Goal: Find specific page/section: Find specific page/section

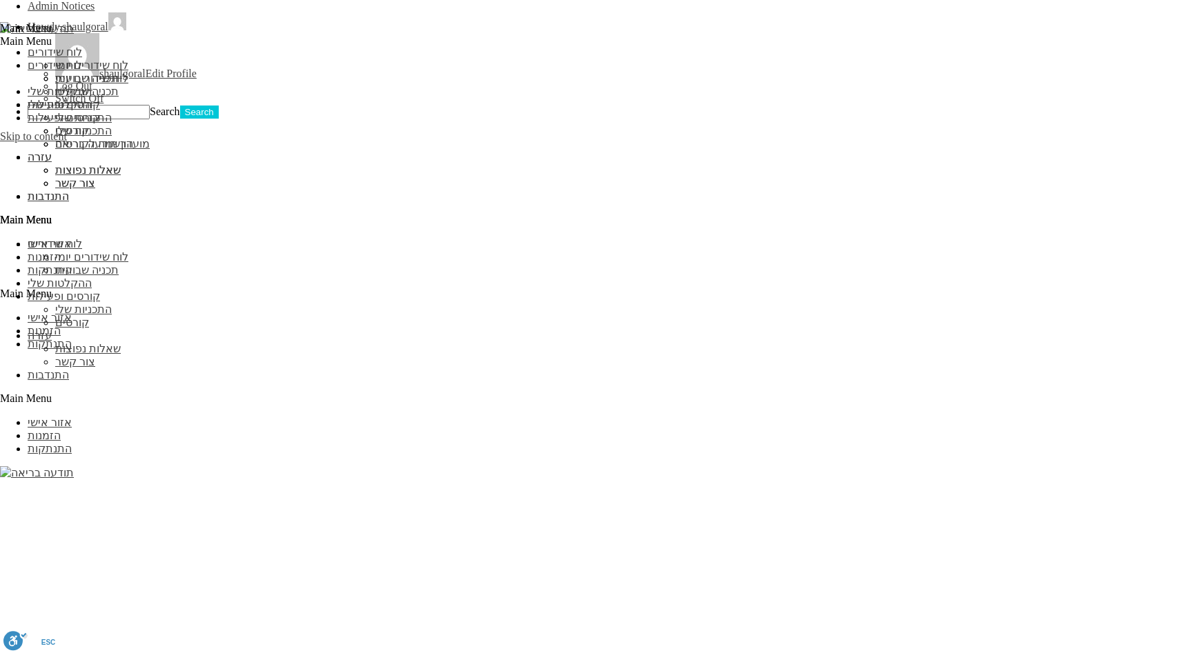
scroll to position [1217, 0]
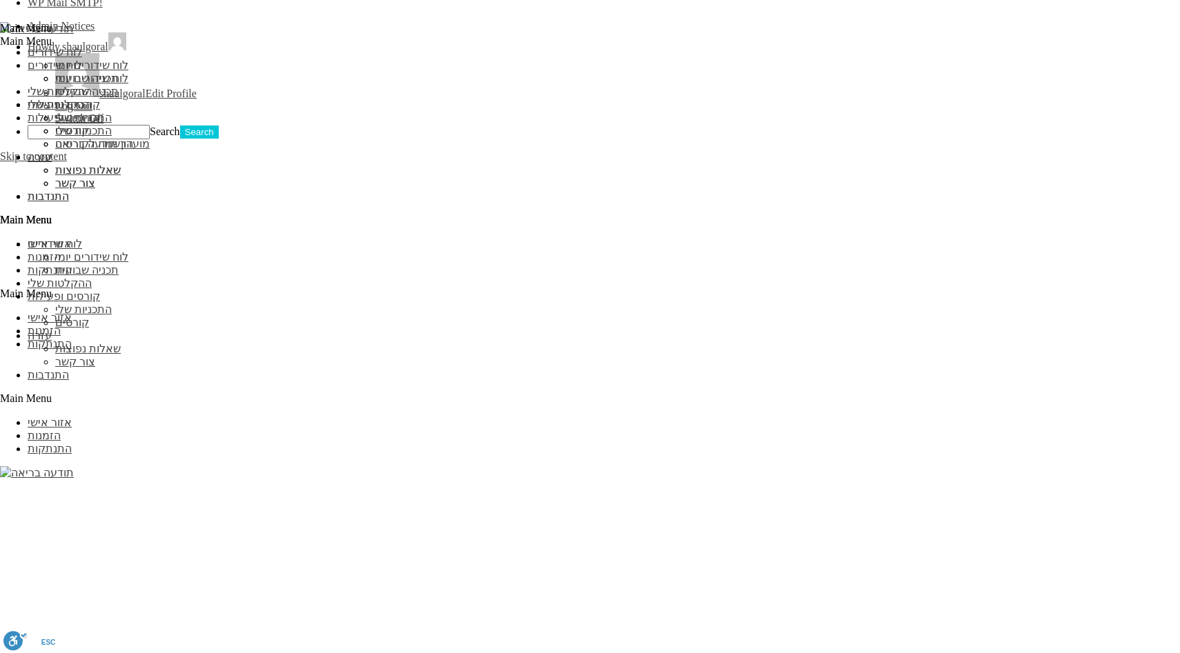
scroll to position [0, 0]
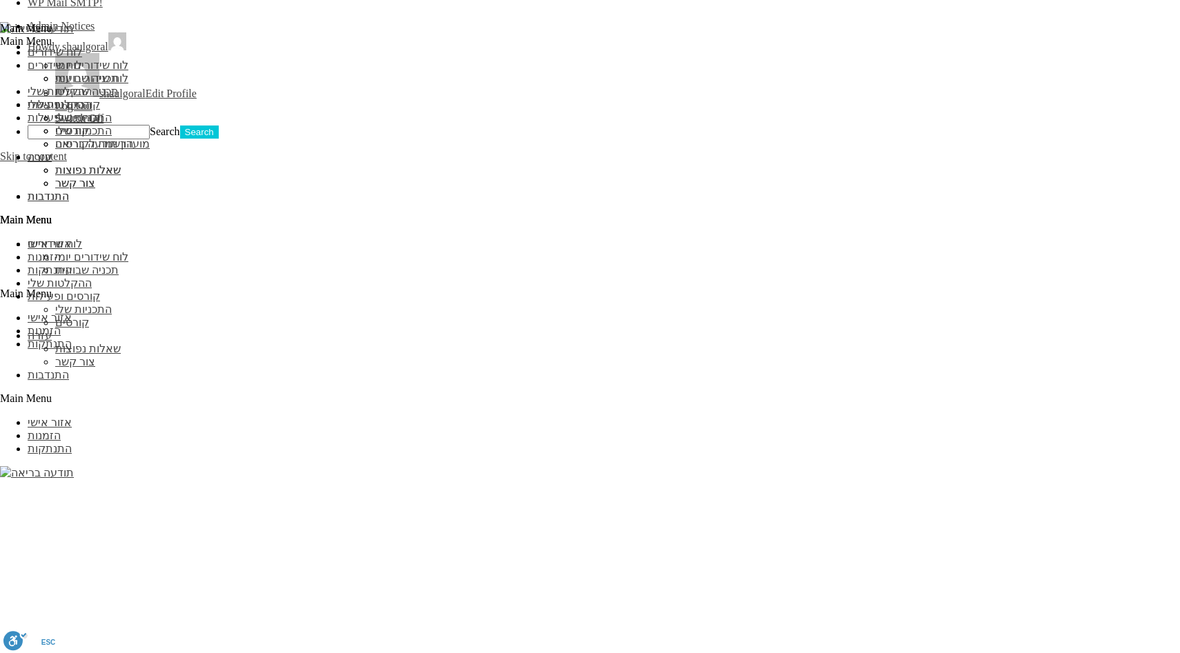
click at [0, 0] on button "×" at bounding box center [0, 0] width 0 height 0
type input "[PERSON_NAME]"
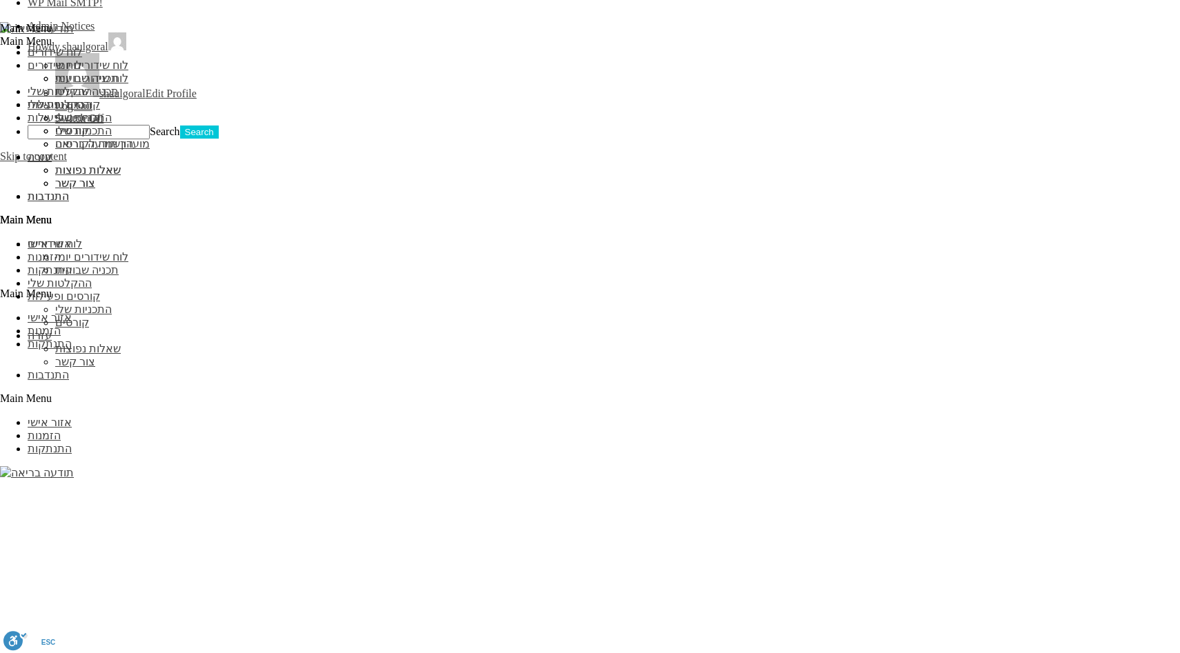
type input "כדגכגדכ"
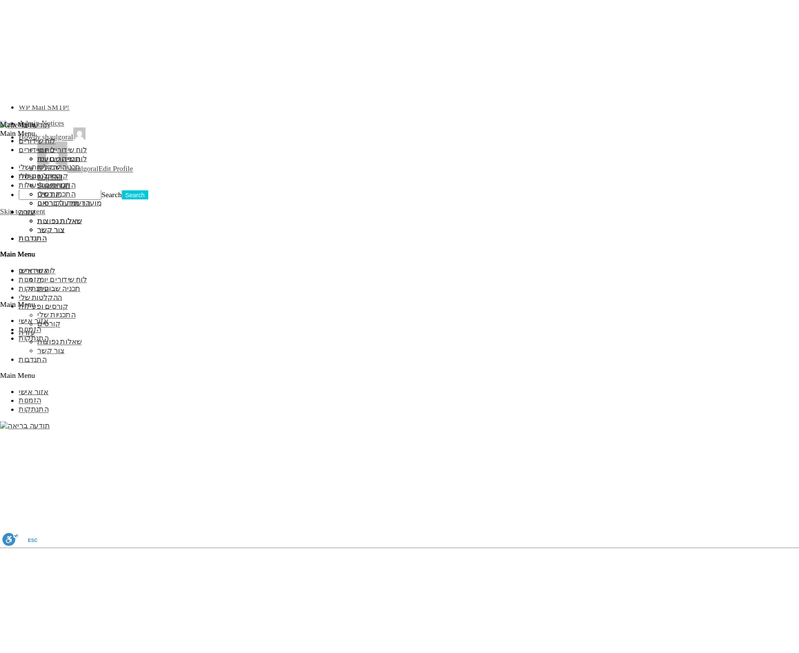
scroll to position [1142, 0]
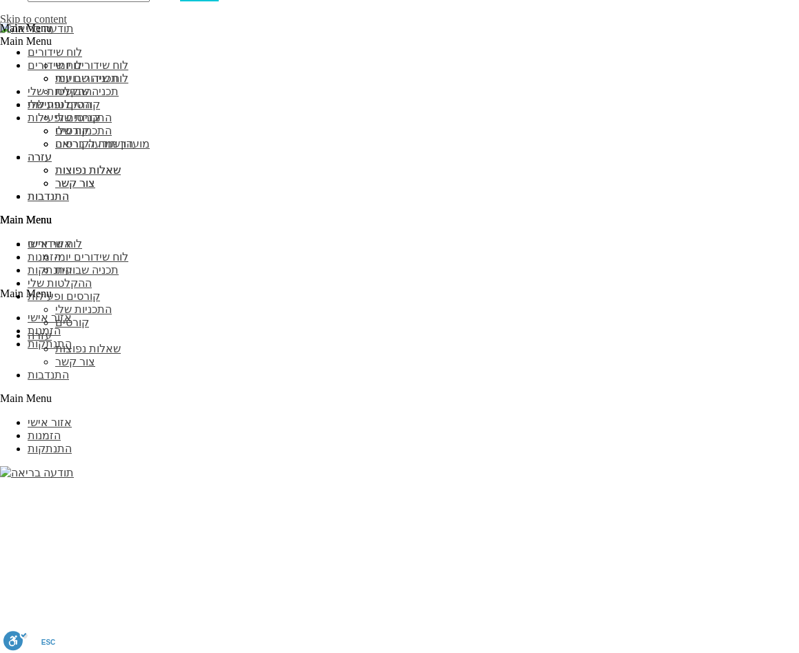
scroll to position [1125, 0]
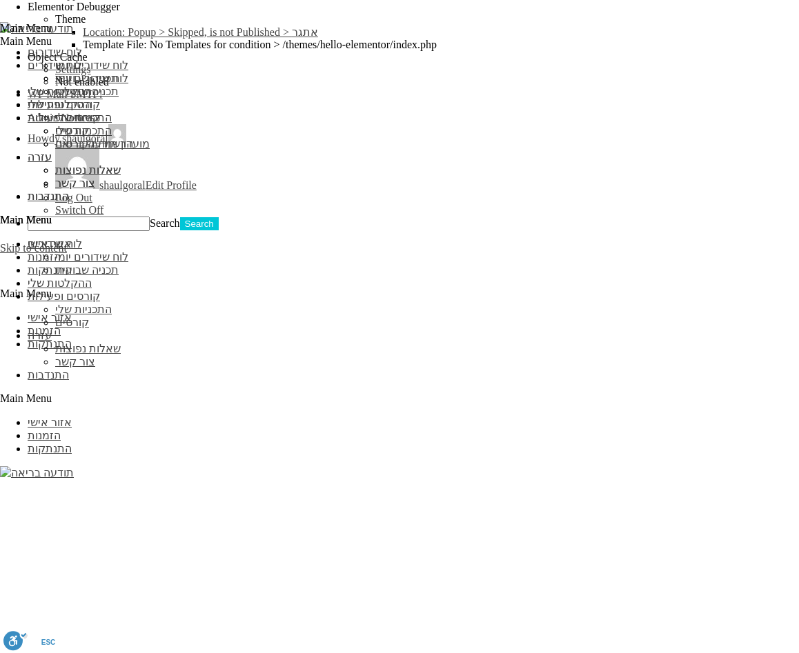
type input "כגדכגכ"
